Goal: Task Accomplishment & Management: Manage account settings

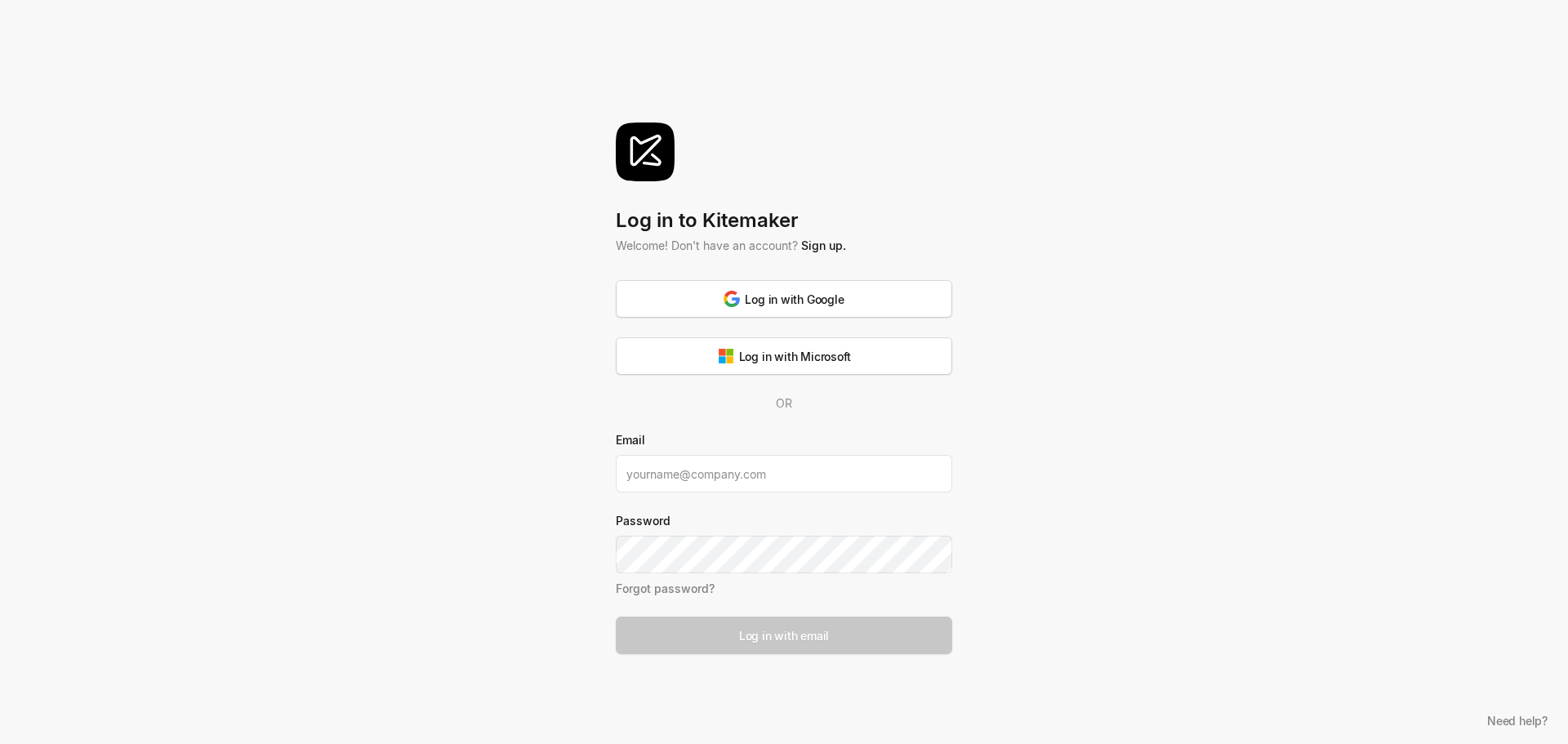
type input "[EMAIL_ADDRESS][DOMAIN_NAME]"
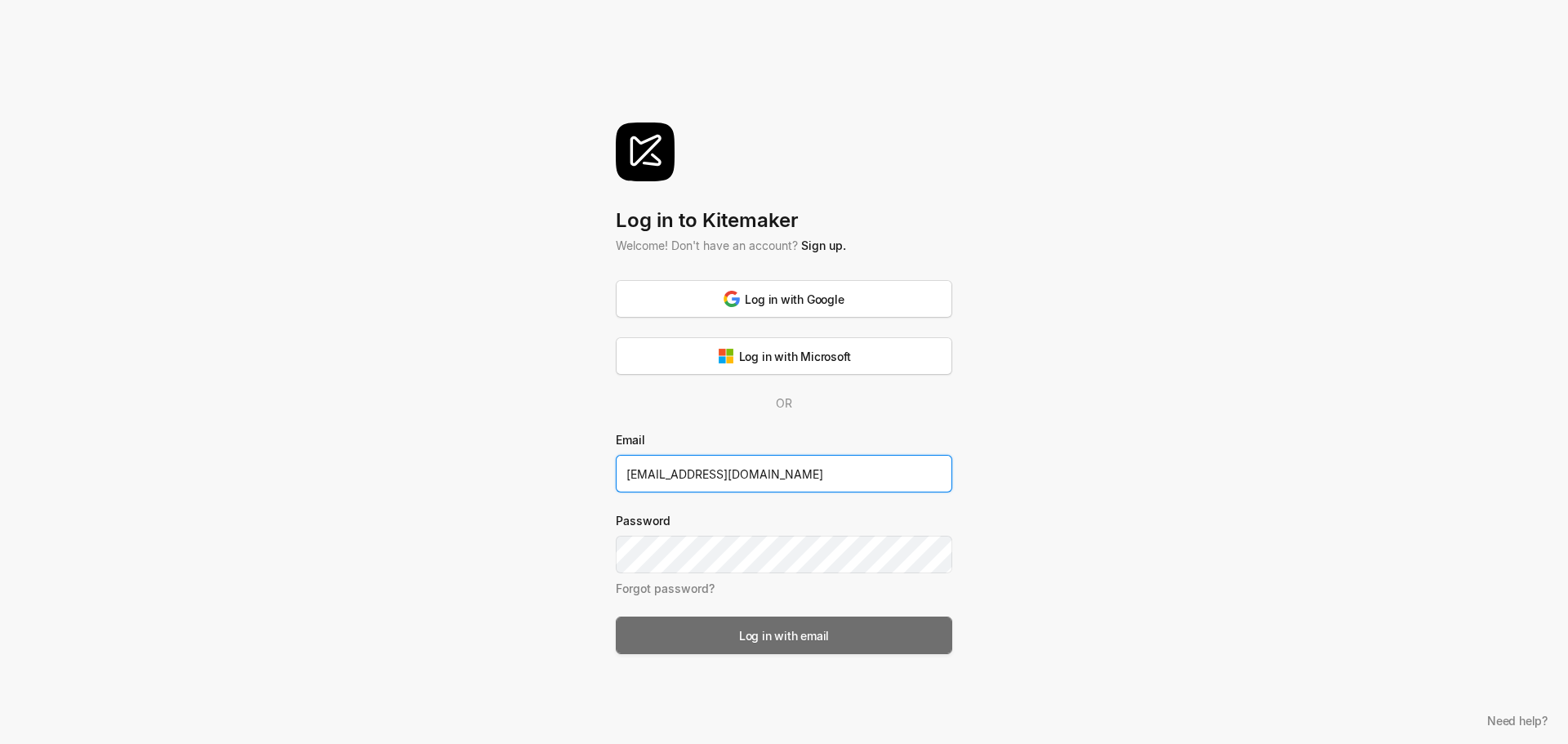
click at [797, 637] on div "Log in with email" at bounding box center [784, 636] width 90 height 17
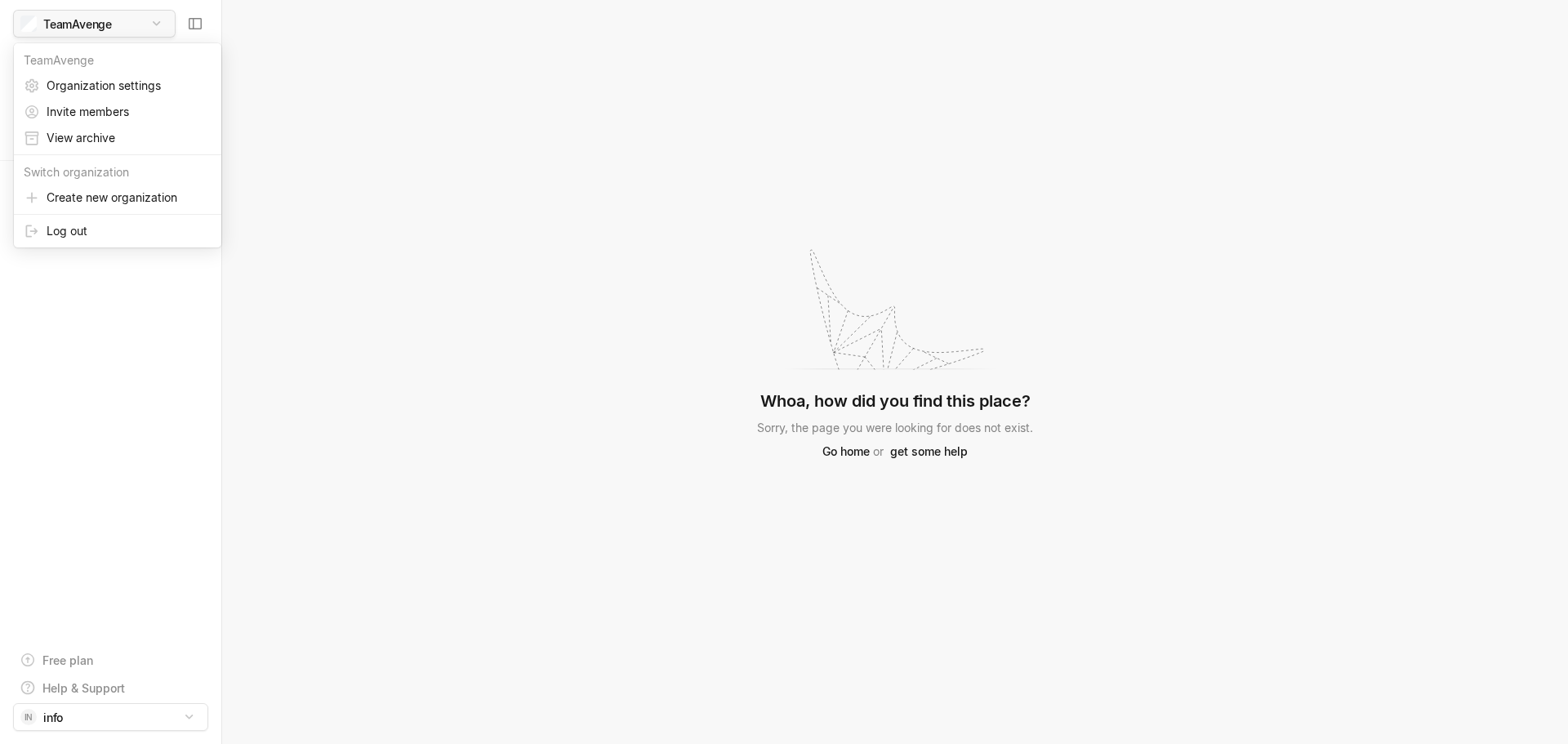
click at [157, 20] on html "TeamAvenge Search / Updates g then u My work = Feedback g then f Spaces Free pl…" at bounding box center [784, 372] width 1568 height 744
click at [377, 193] on html "TeamAvenge Search / Updates g then u My work = Feedback g then f Spaces Free pl…" at bounding box center [784, 372] width 1568 height 744
click at [58, 83] on div "Updates" at bounding box center [81, 86] width 122 height 17
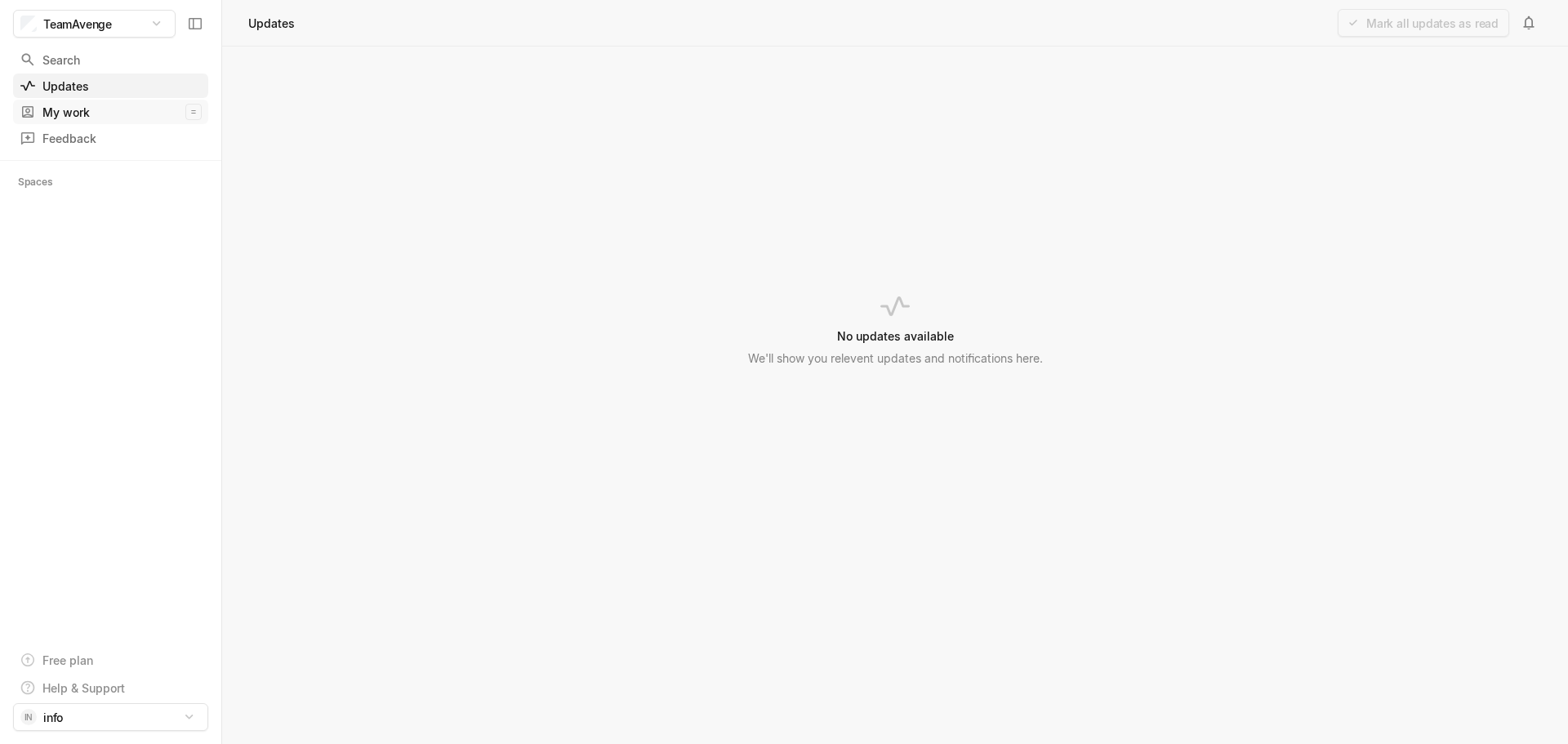
click at [63, 108] on div "My work" at bounding box center [102, 112] width 165 height 17
click at [56, 181] on div "Spaces" at bounding box center [45, 181] width 54 height 16
click at [59, 180] on icon at bounding box center [64, 181] width 16 height 16
click at [90, 659] on div "Free plan" at bounding box center [68, 660] width 51 height 17
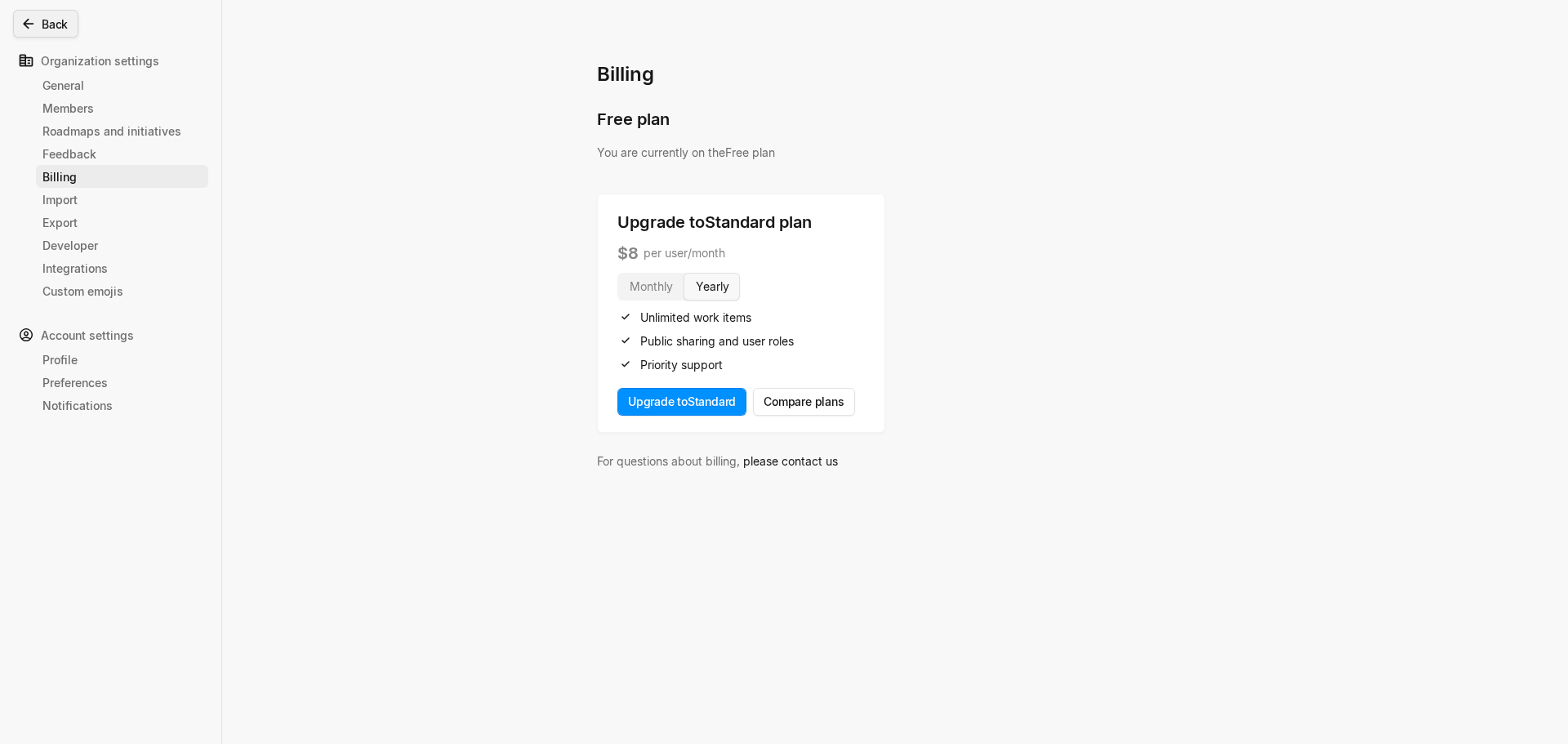
click at [28, 23] on icon at bounding box center [28, 23] width 16 height 16
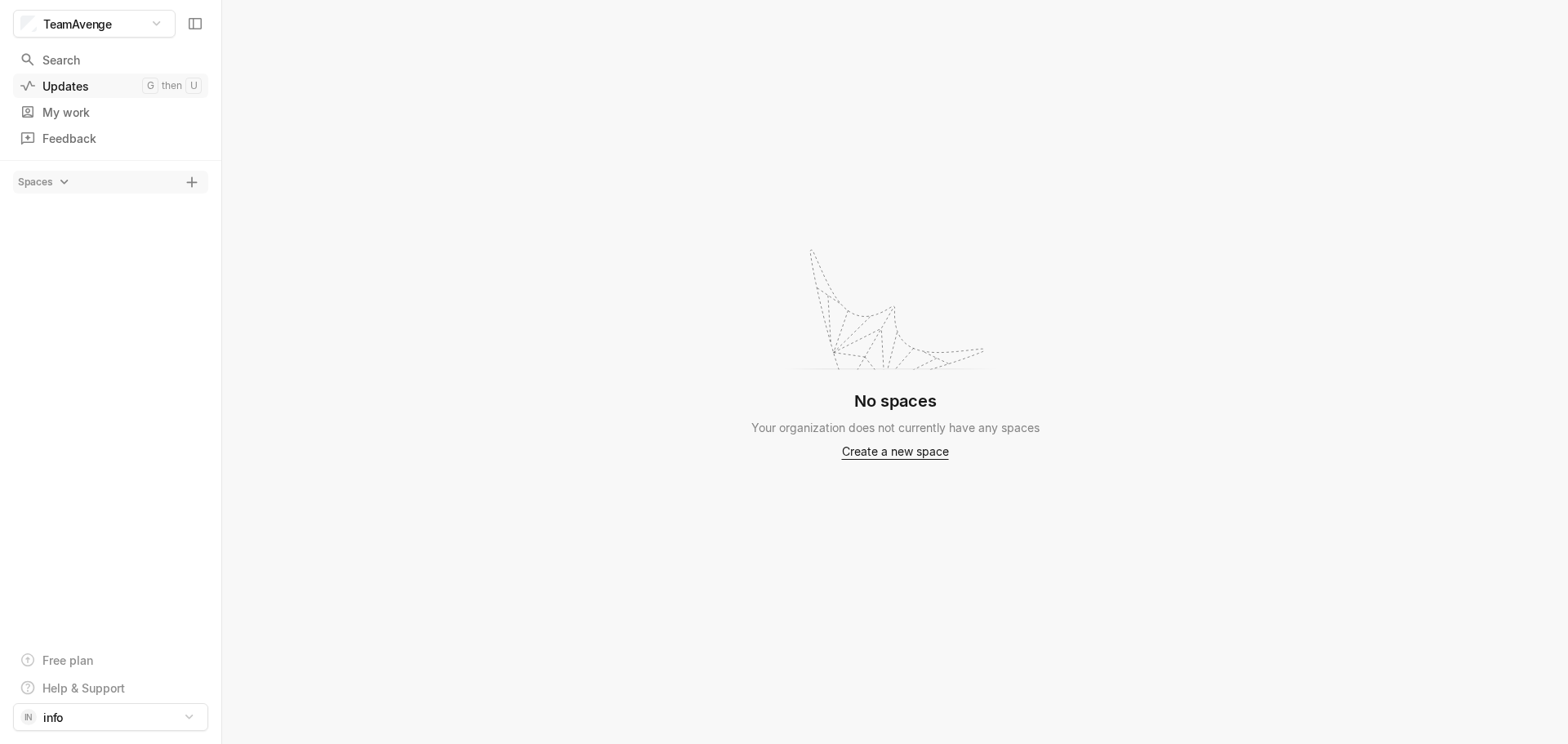
click at [67, 85] on div "Updates" at bounding box center [81, 86] width 122 height 17
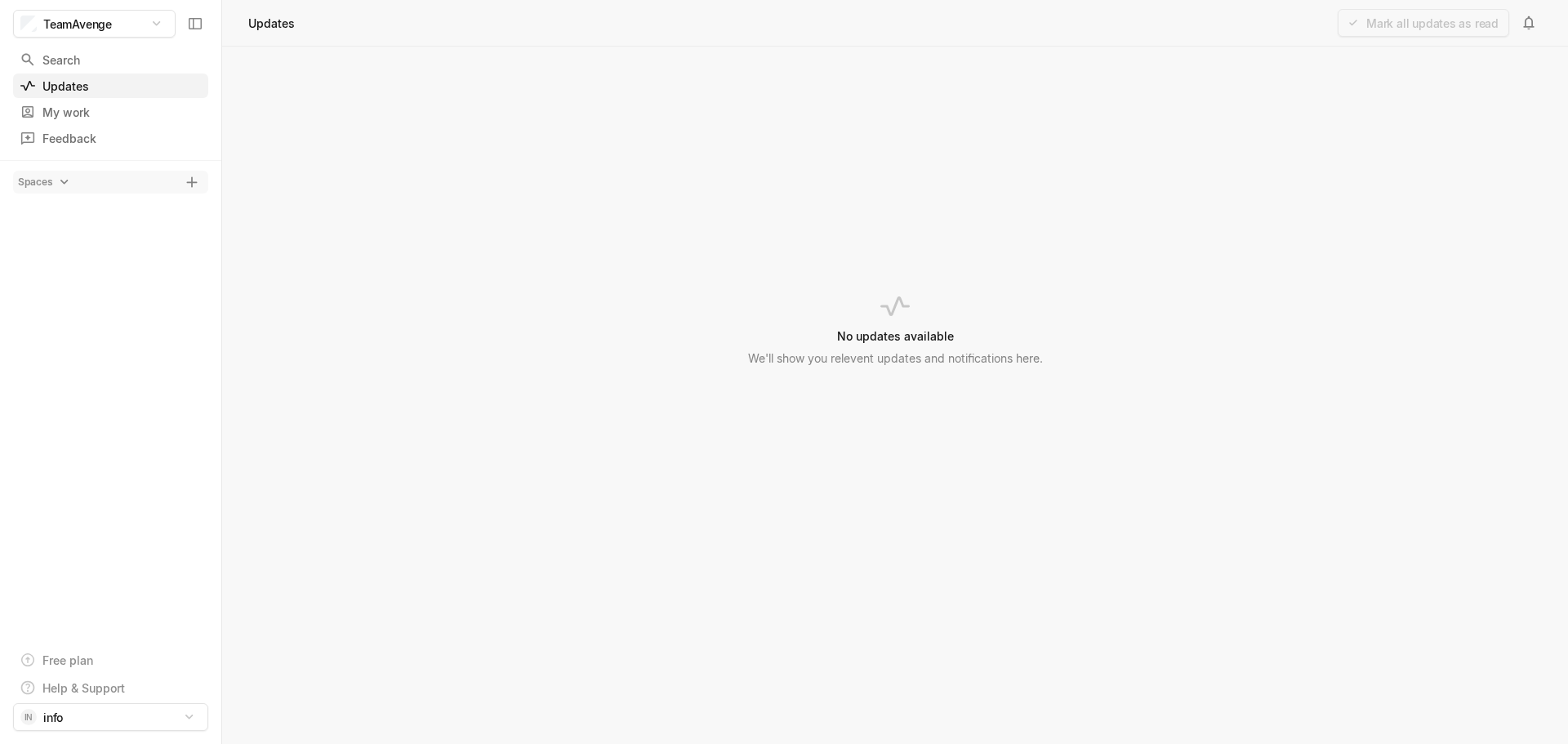
drag, startPoint x: 489, startPoint y: 324, endPoint x: 716, endPoint y: 207, distance: 255.4
drag, startPoint x: 716, startPoint y: 207, endPoint x: 772, endPoint y: 136, distance: 90.4
drag, startPoint x: 772, startPoint y: 136, endPoint x: 1101, endPoint y: 78, distance: 334.1
drag, startPoint x: 1101, startPoint y: 78, endPoint x: 996, endPoint y: 115, distance: 111.3
click at [971, 115] on div "No updates available We'll show you relevent updates and notifications here." at bounding box center [894, 395] width 1346 height 697
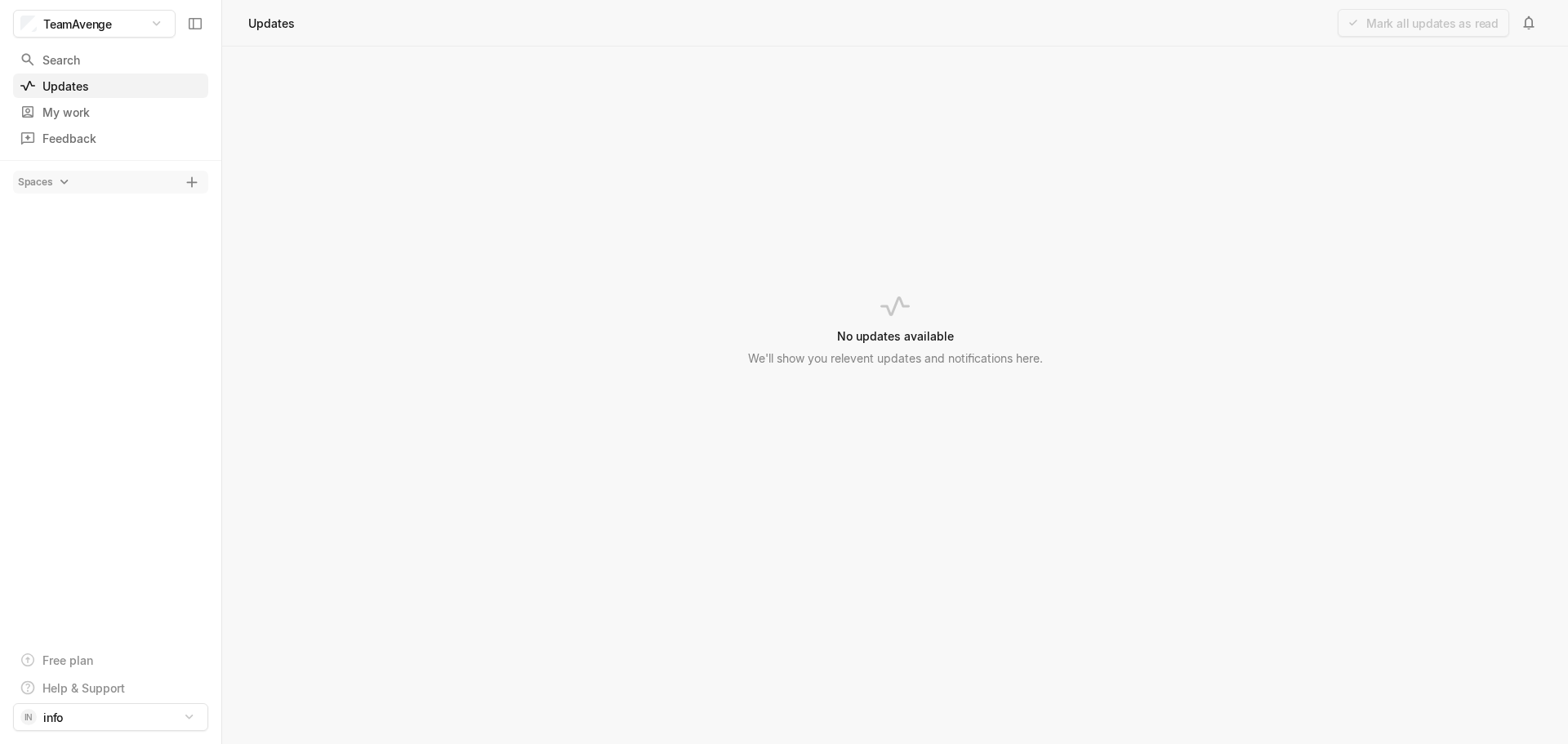
drag, startPoint x: 1116, startPoint y: 85, endPoint x: 837, endPoint y: 150, distance: 286.5
click at [837, 150] on div "No updates available We'll show you relevent updates and notifications here." at bounding box center [894, 395] width 1346 height 697
click at [69, 25] on html "TeamAvenge Search / Updates g then u My work = Feedback g then f Spaces Free pl…" at bounding box center [784, 372] width 1568 height 744
click at [96, 85] on span "Organization settings" at bounding box center [130, 85] width 165 height 26
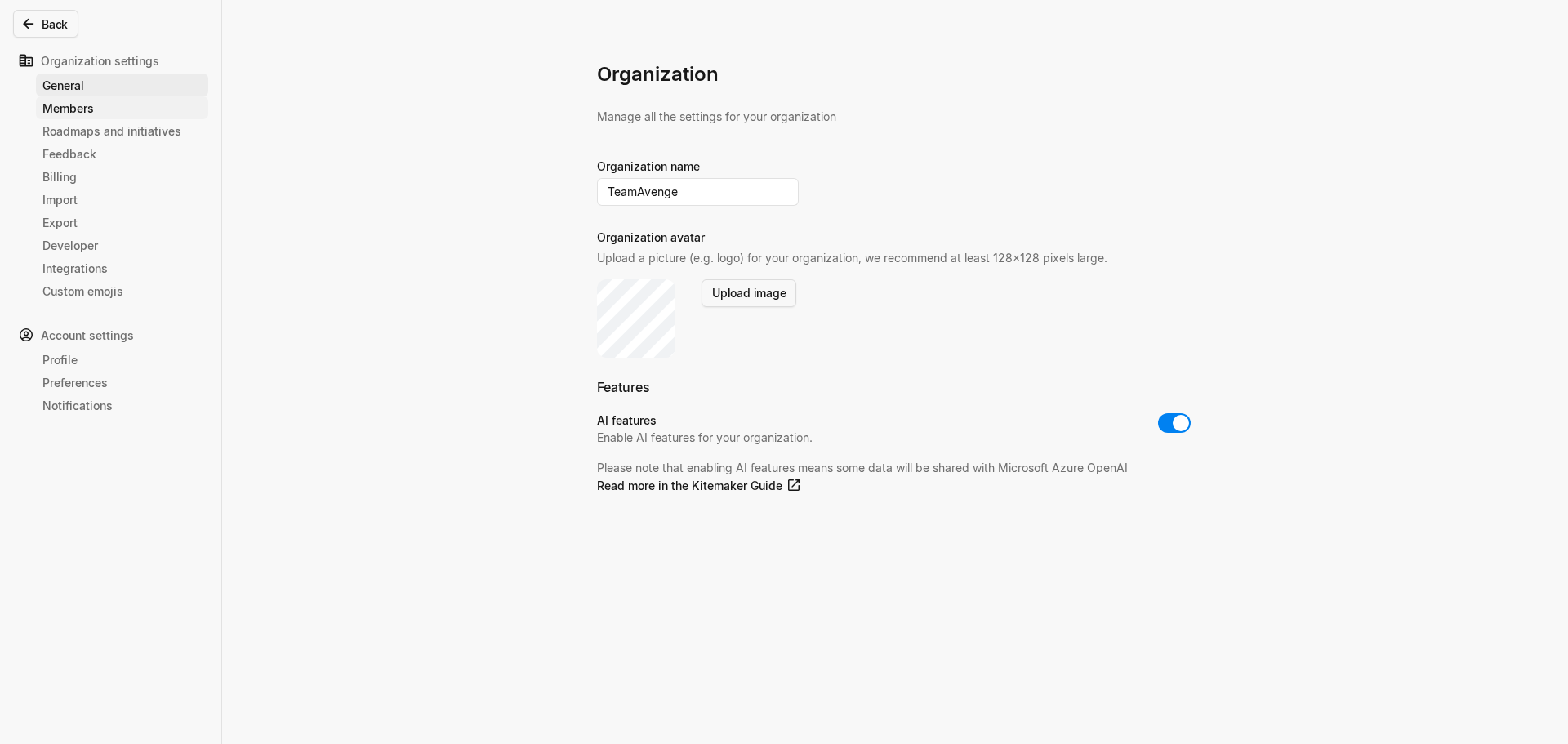
click at [109, 115] on div "Members" at bounding box center [122, 108] width 160 height 17
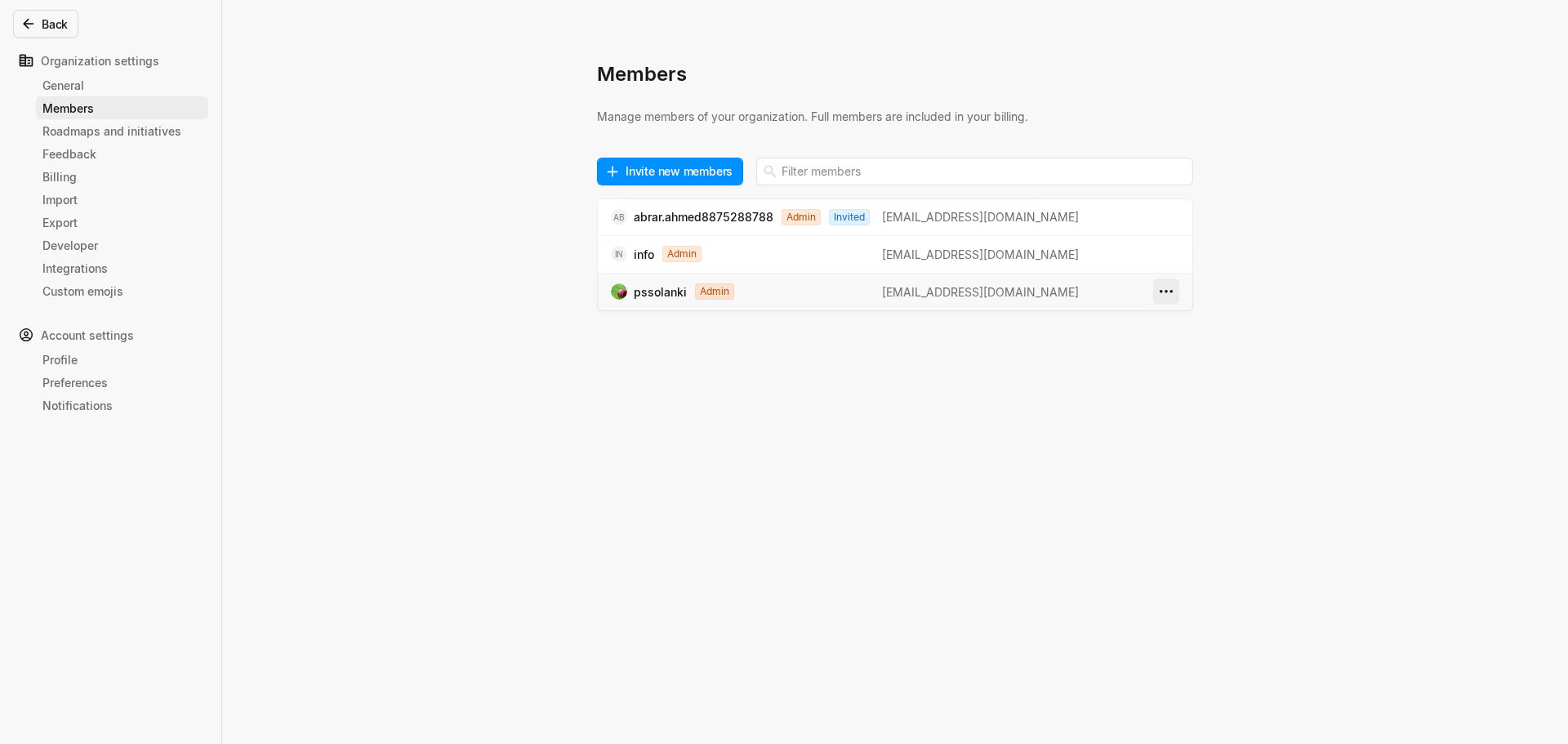
click at [1167, 290] on html "TeamAvenge Search / Updates g then u My work = Feedback g then f Spaces Free pl…" at bounding box center [784, 372] width 1568 height 744
click at [1155, 348] on span "Deactivate" at bounding box center [1166, 348] width 85 height 26
click at [1167, 218] on html "TeamAvenge Search / Updates g then u My work = Feedback g then f Spaces Free pl…" at bounding box center [784, 372] width 1568 height 744
click at [1144, 298] on span "Deactivate" at bounding box center [1166, 300] width 85 height 26
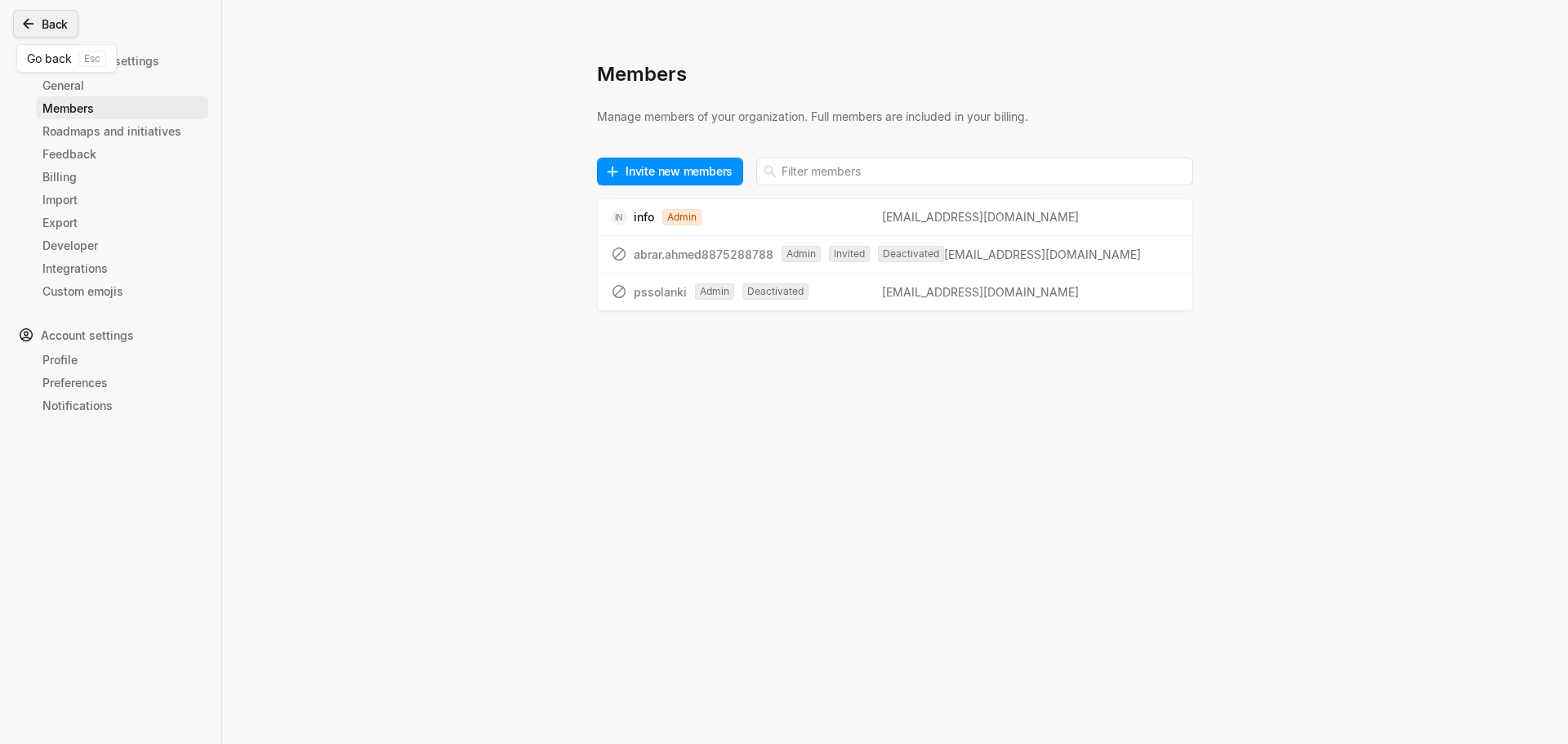
click at [53, 22] on button "Back" at bounding box center [46, 23] width 66 height 28
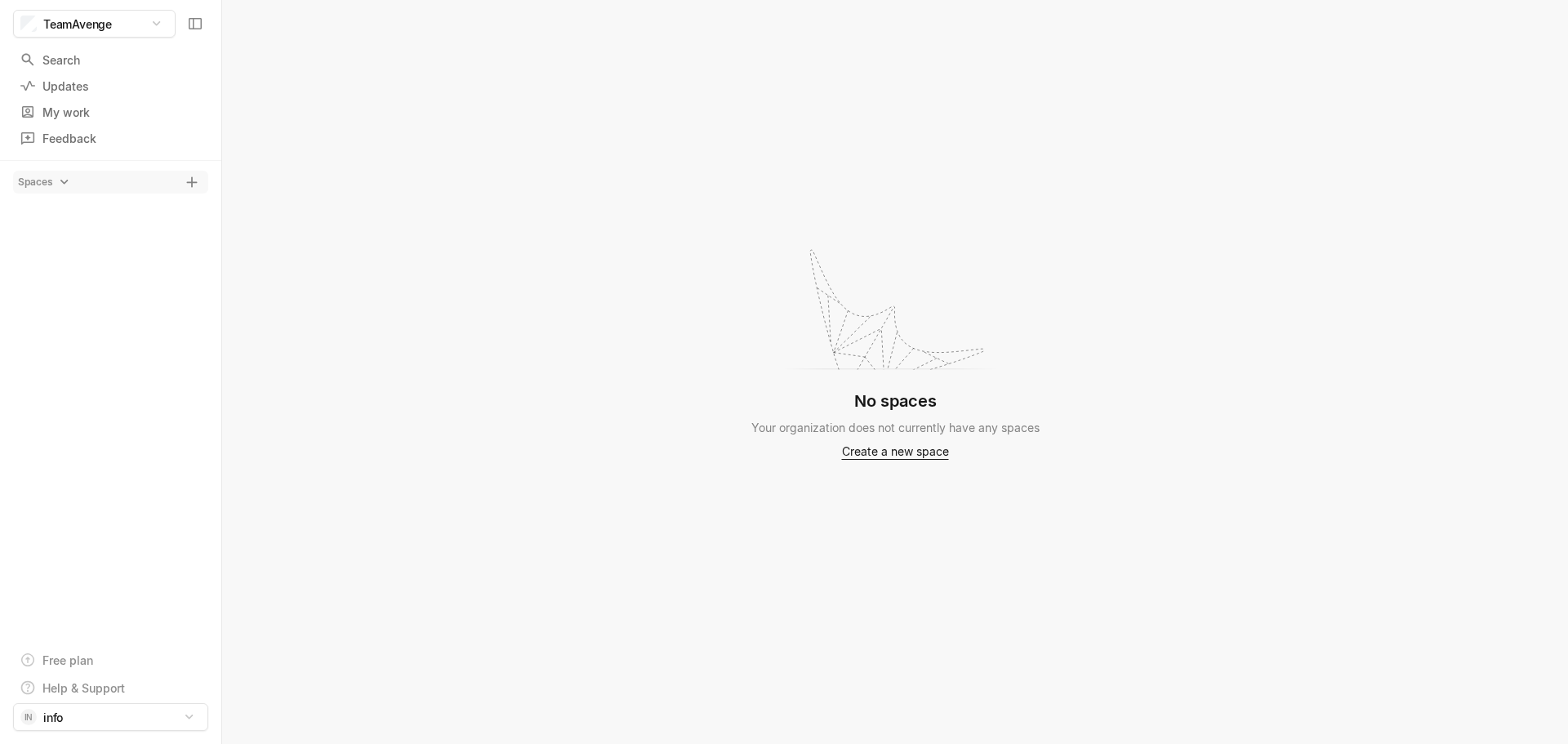
drag, startPoint x: 806, startPoint y: 292, endPoint x: 796, endPoint y: 295, distance: 10.4
click at [797, 295] on icon at bounding box center [895, 306] width 225 height 128
drag, startPoint x: 796, startPoint y: 295, endPoint x: 600, endPoint y: 125, distance: 259.5
click at [600, 125] on div "No spaces Your organization does not currently have any spaces Create a new spa…" at bounding box center [894, 372] width 1346 height 744
